Goal: Find specific page/section: Find specific page/section

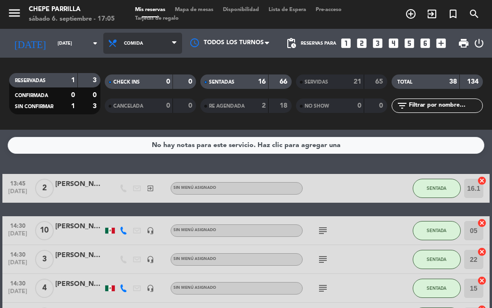
click at [173, 40] on icon at bounding box center [174, 43] width 4 height 8
click at [101, 105] on div "menu [PERSON_NAME][DATE] 6. septiembre - 17:05 Mis reservas Mapa de mesas Dispo…" at bounding box center [246, 65] width 492 height 130
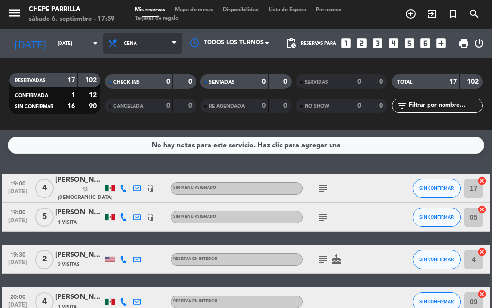
click at [128, 45] on span "Cena" at bounding box center [142, 43] width 79 height 21
click at [146, 84] on div "menu [PERSON_NAME][DATE] 6. septiembre - 17:59 Mis reservas Mapa de mesas Dispo…" at bounding box center [246, 65] width 492 height 130
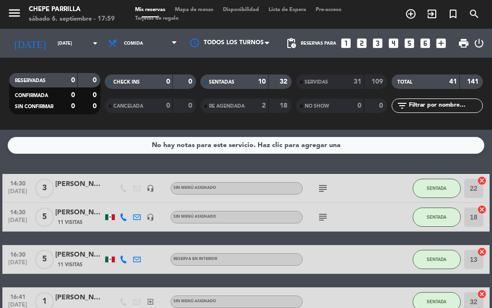
click at [143, 79] on div "CHECK INS" at bounding box center [129, 81] width 44 height 11
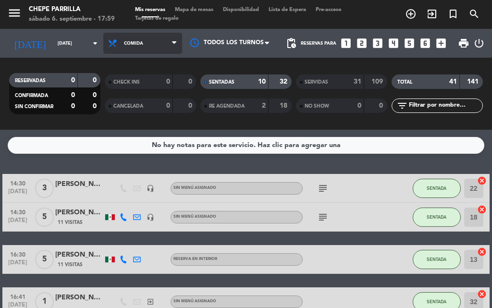
click at [122, 50] on span "Comida" at bounding box center [142, 43] width 79 height 21
click at [128, 41] on span "Comida" at bounding box center [133, 43] width 19 height 5
click at [152, 109] on div "menu [PERSON_NAME][DATE] 6. septiembre - 18:00 Mis reservas Mapa de mesas Dispo…" at bounding box center [246, 65] width 492 height 130
